Goal: Share content: Share content

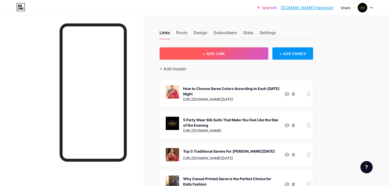
click at [268, 56] on button "+ ADD LINK" at bounding box center [213, 54] width 109 height 12
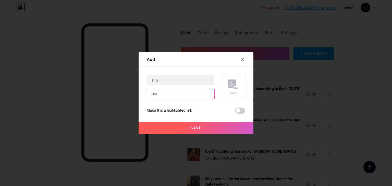
click at [169, 96] on input "text" at bounding box center [180, 94] width 67 height 10
paste input "[URL][DOMAIN_NAME]"
type input "[URL][DOMAIN_NAME]"
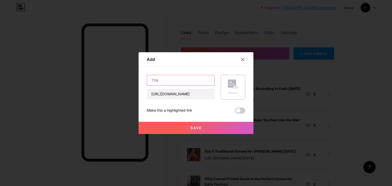
click at [176, 79] on input "text" at bounding box center [180, 80] width 67 height 10
paste input "Lightweight Sarees That Keep You Comfortable During Garba Nights"
type input "Lightweight Sarees That Keep You Comfortable During Garba Nights"
click at [241, 90] on div "Picture" at bounding box center [233, 87] width 25 height 25
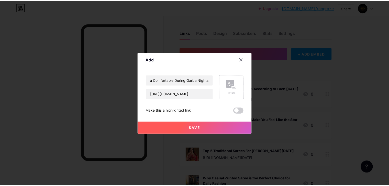
scroll to position [0, 0]
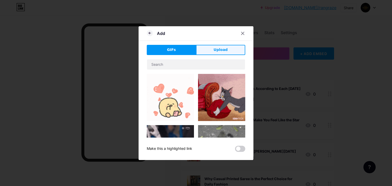
click at [229, 52] on button "Upload" at bounding box center [220, 50] width 49 height 10
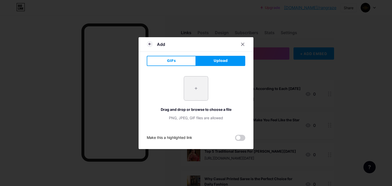
click at [199, 89] on input "file" at bounding box center [196, 89] width 24 height 24
type input "C:\fakepath\emmbbb.png"
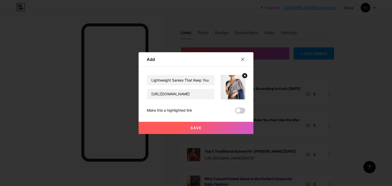
click at [224, 128] on button "Save" at bounding box center [196, 128] width 115 height 12
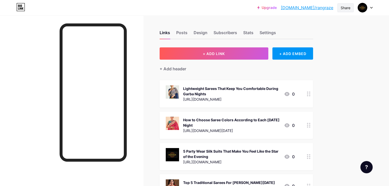
click at [346, 9] on div "Share" at bounding box center [345, 7] width 10 height 5
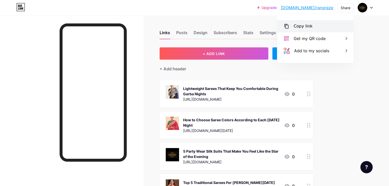
click at [337, 23] on div "Copy link" at bounding box center [315, 26] width 76 height 12
